Goal: Task Accomplishment & Management: Use online tool/utility

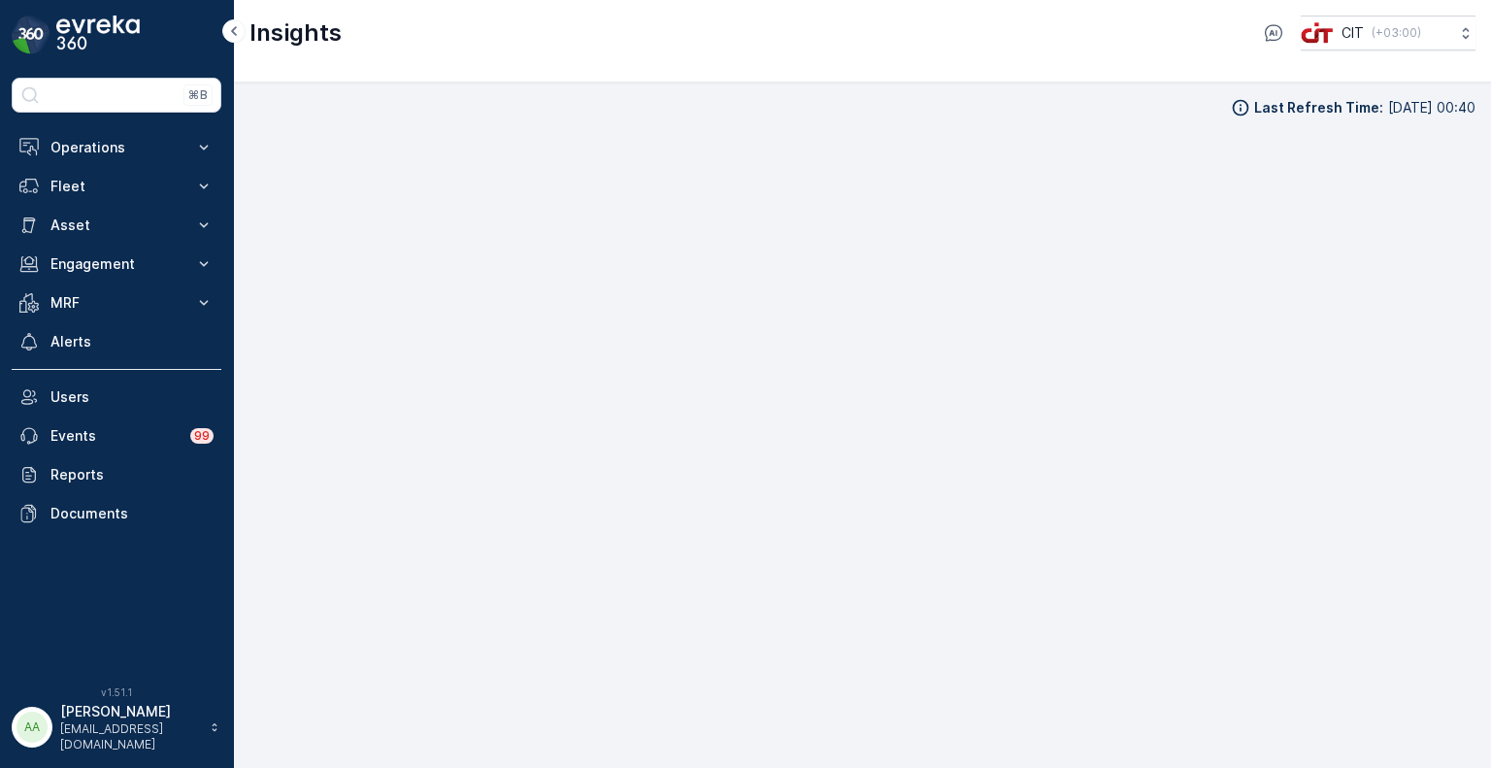
scroll to position [16, 0]
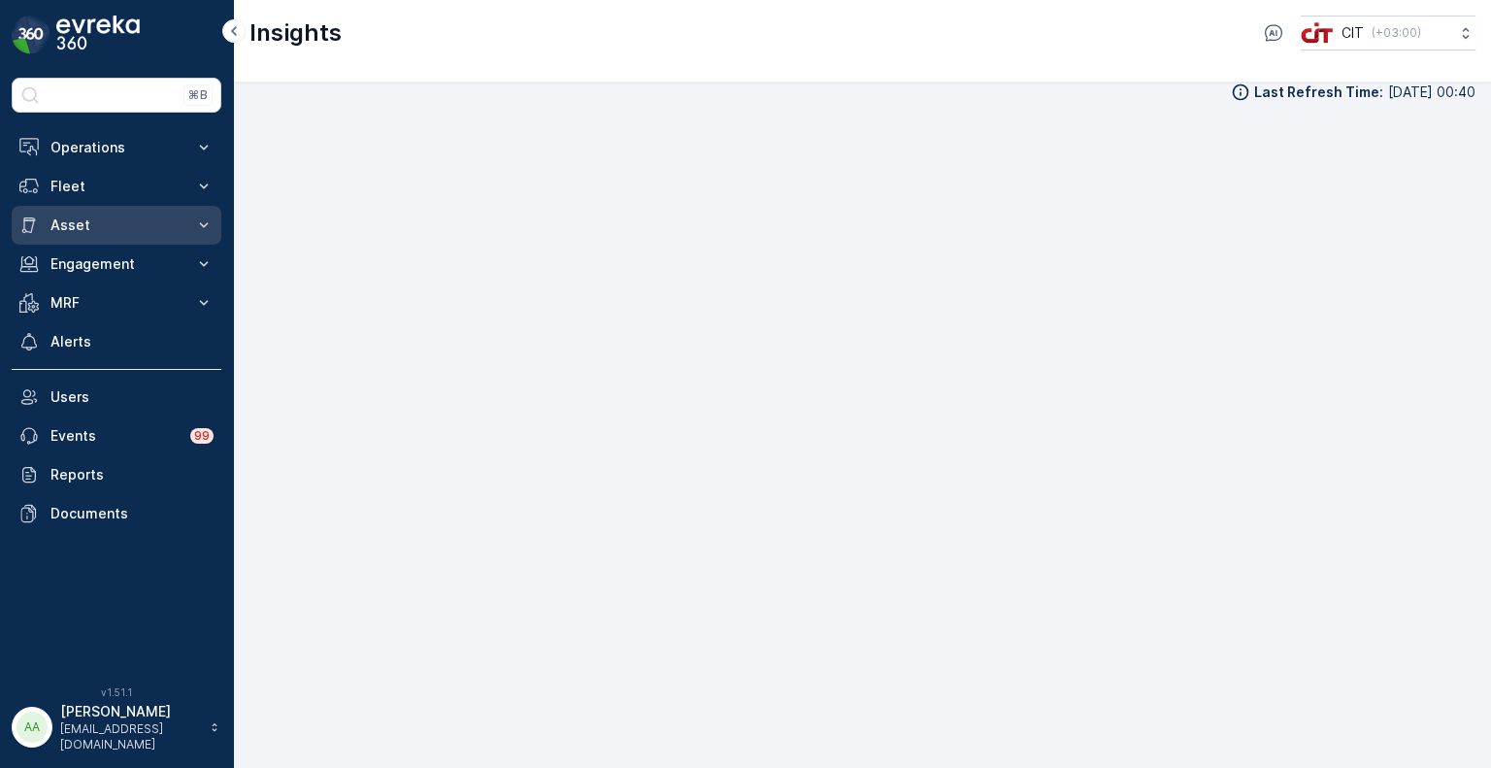
click at [82, 225] on p "Asset" at bounding box center [116, 224] width 132 height 19
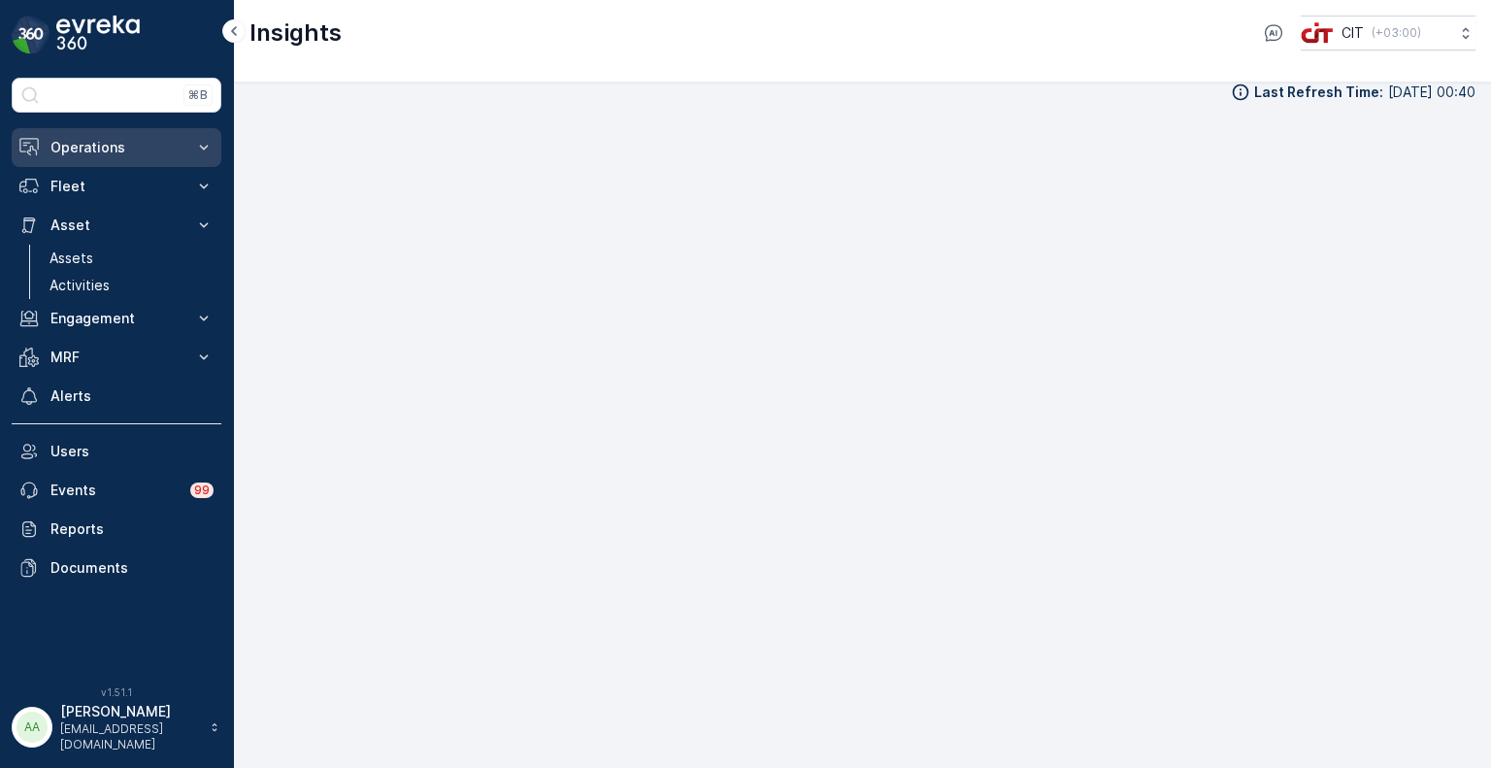
click at [95, 155] on p "Operations" at bounding box center [116, 147] width 132 height 19
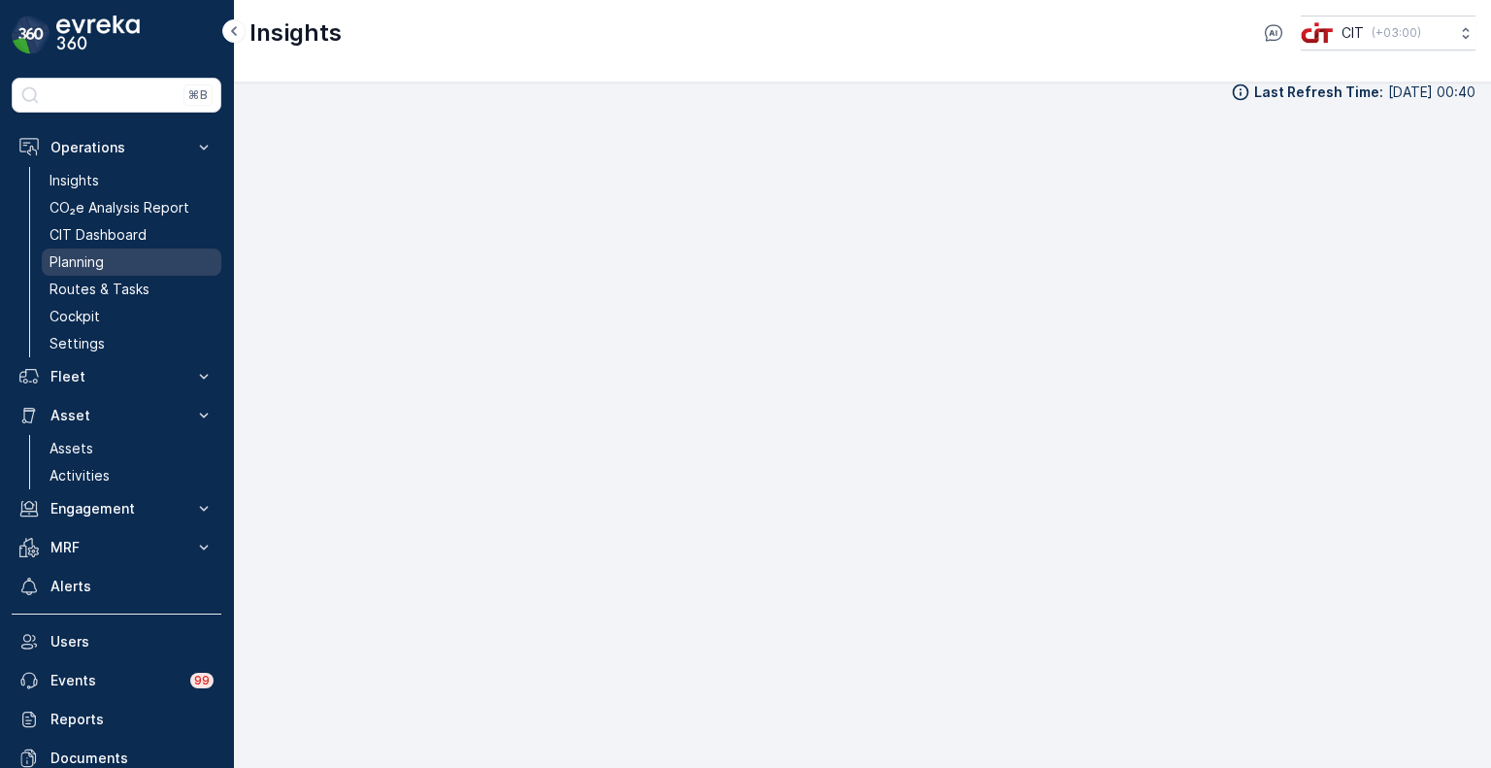
click at [95, 255] on p "Planning" at bounding box center [76, 261] width 54 height 19
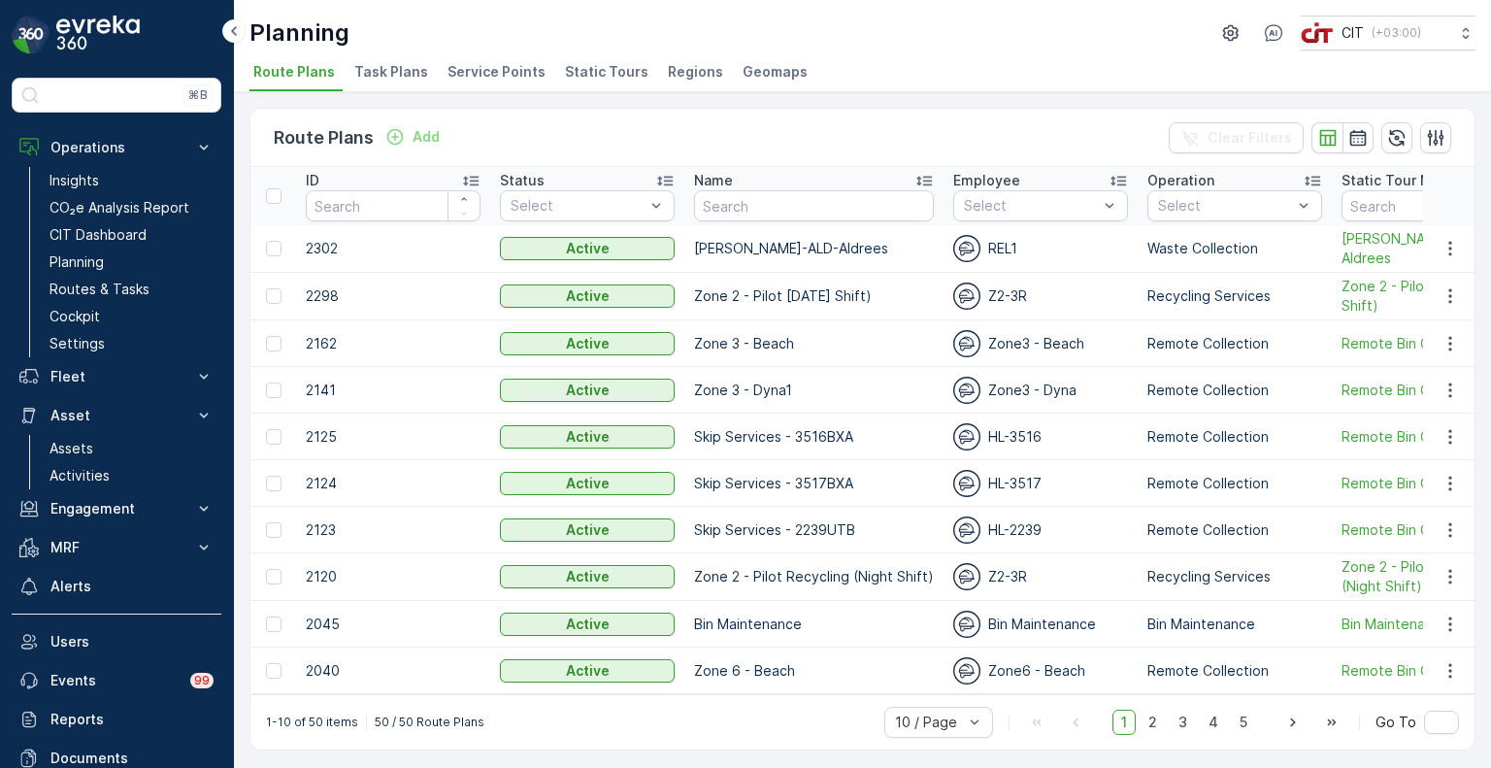
click at [466, 70] on span "Service Points" at bounding box center [496, 71] width 98 height 19
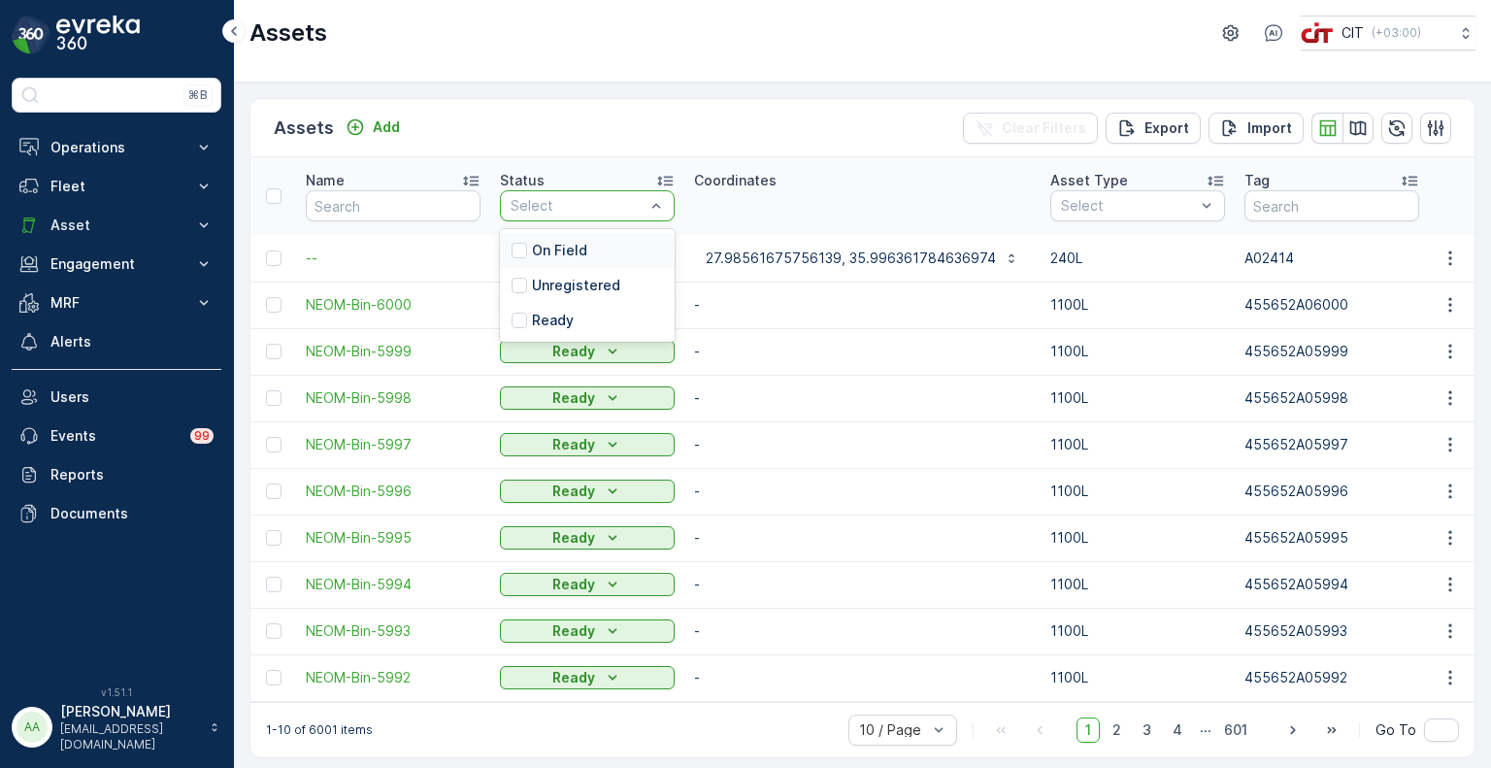
click at [550, 245] on p "On Field" at bounding box center [559, 250] width 55 height 19
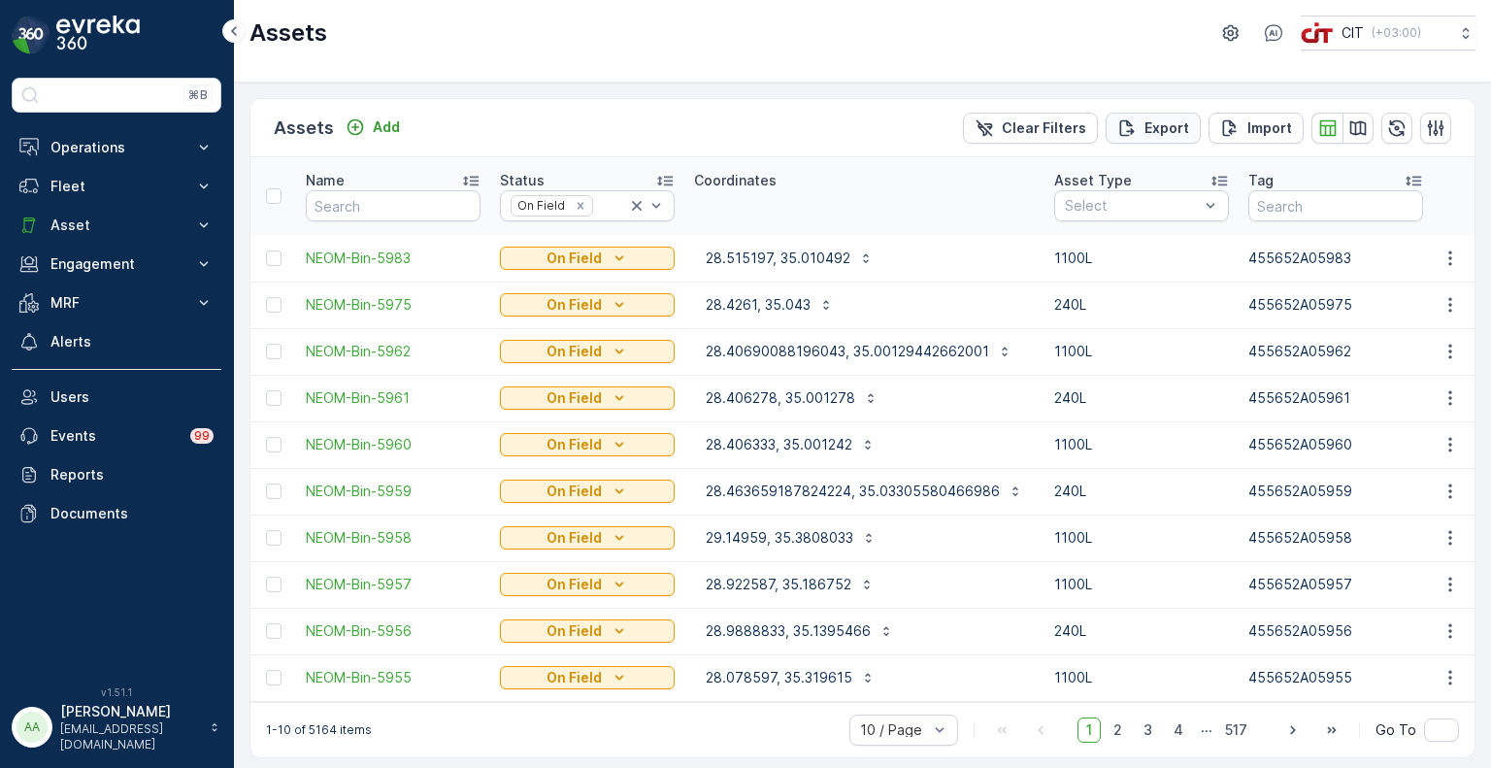
click at [1148, 127] on p "Export" at bounding box center [1166, 127] width 45 height 19
